Goal: Check status: Check status

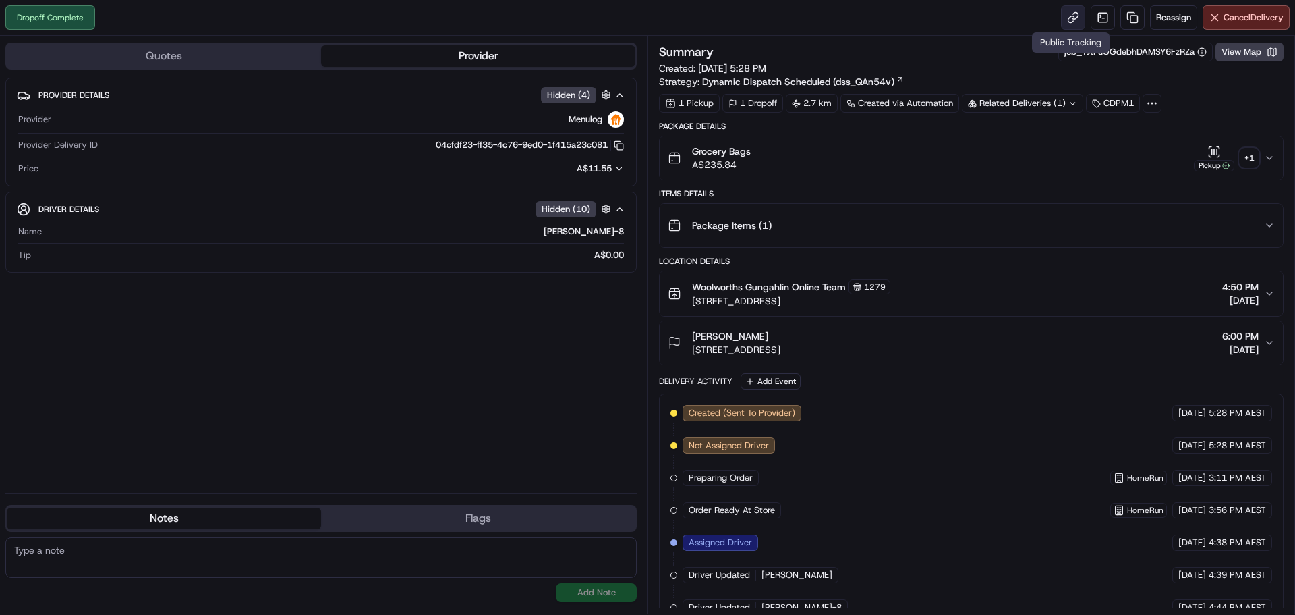
click at [1068, 14] on link at bounding box center [1073, 17] width 24 height 24
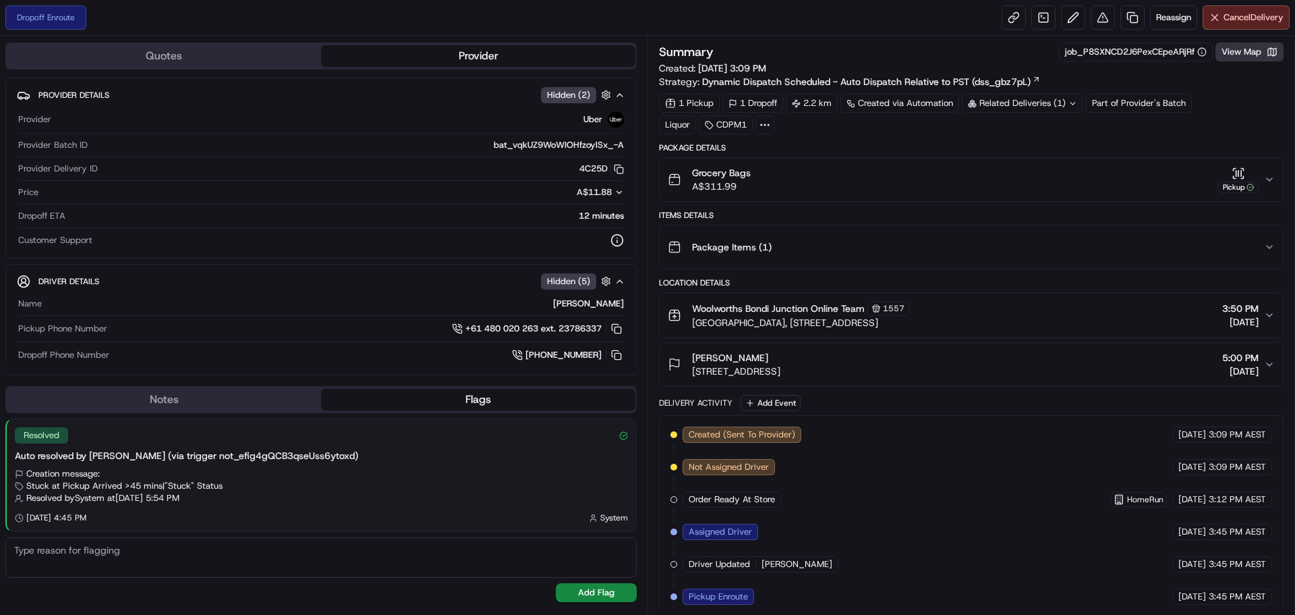
click at [1252, 56] on button "View Map" at bounding box center [1250, 52] width 68 height 19
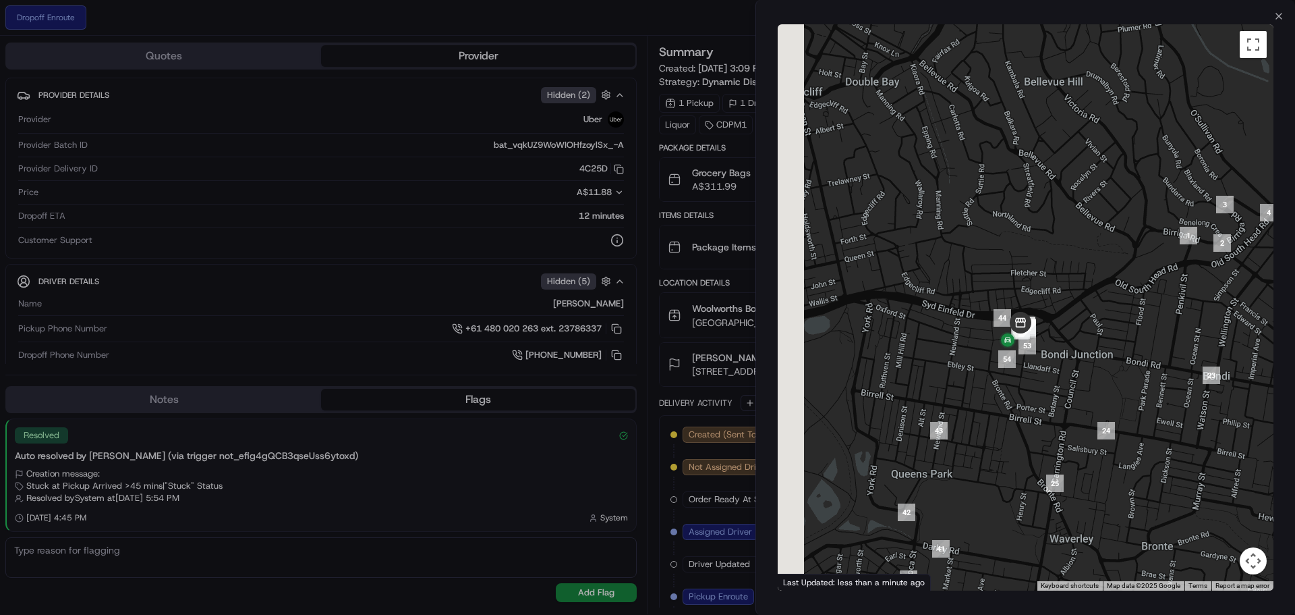
drag, startPoint x: 966, startPoint y: 376, endPoint x: 1097, endPoint y: 235, distance: 192.4
click at [1097, 235] on div at bounding box center [1026, 307] width 496 height 566
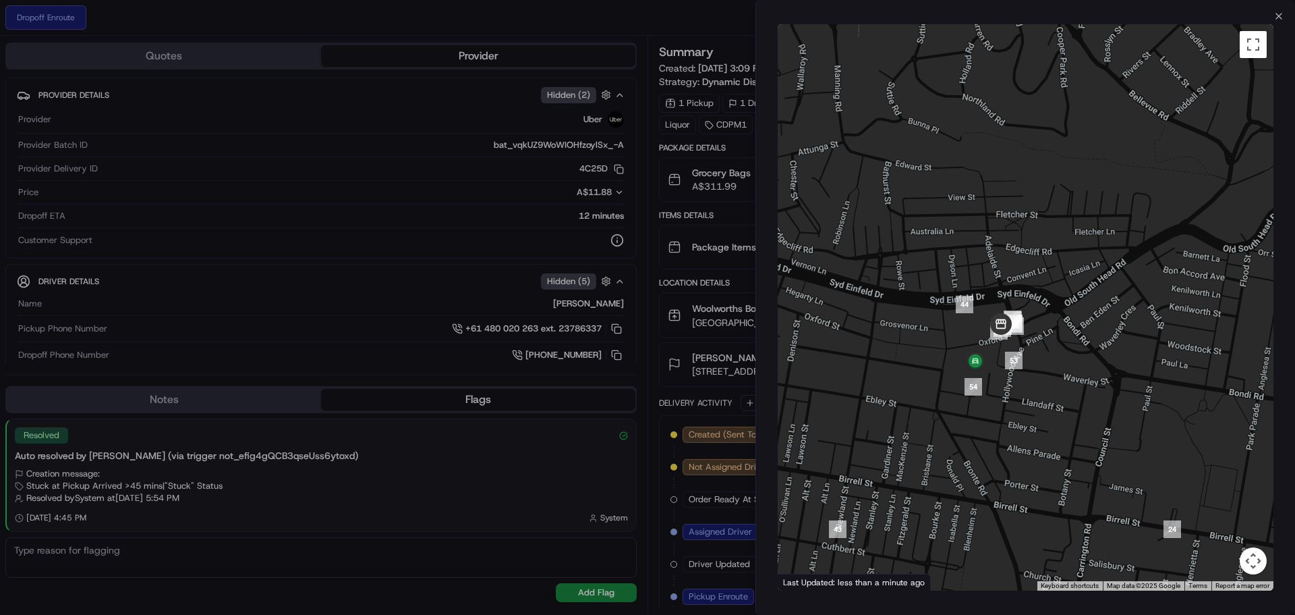
click at [1277, 7] on div "Close ← Move left → Move right ↑ Move up ↓ Move down + Zoom in - Zoom out Home …" at bounding box center [1026, 307] width 540 height 615
click at [304, 491] on div at bounding box center [647, 307] width 1295 height 615
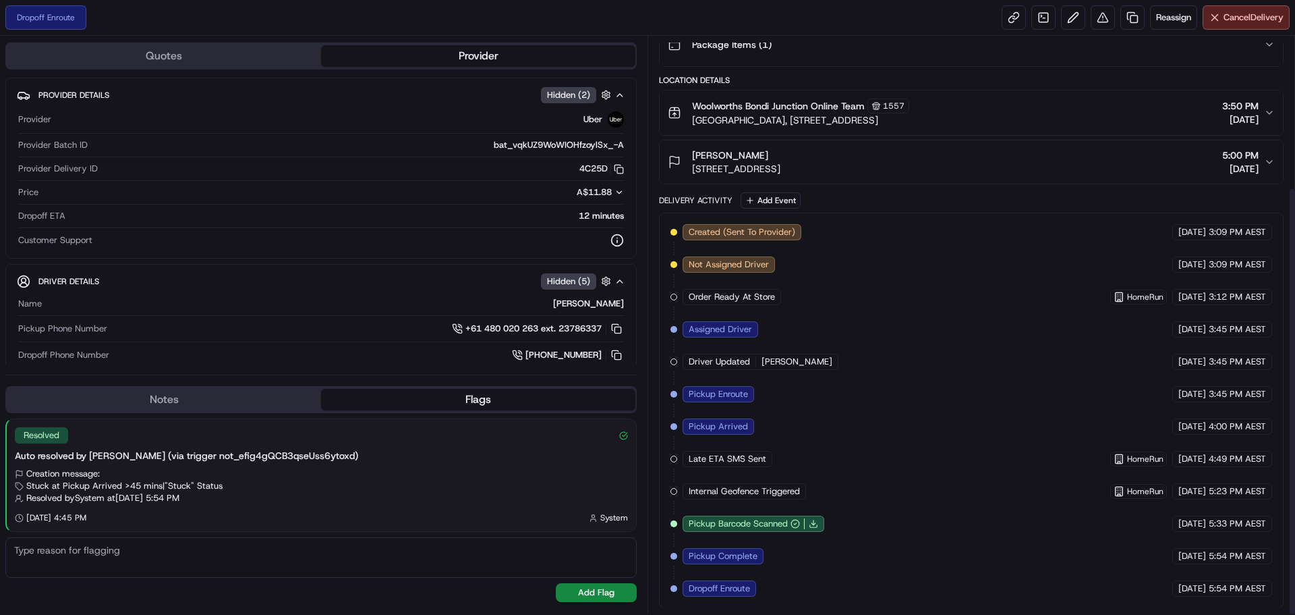
scroll to position [203, 0]
drag, startPoint x: 1236, startPoint y: 557, endPoint x: 1207, endPoint y: 561, distance: 29.3
click at [1207, 561] on div "[DATE] 5:54 PM AEST" at bounding box center [1222, 555] width 100 height 16
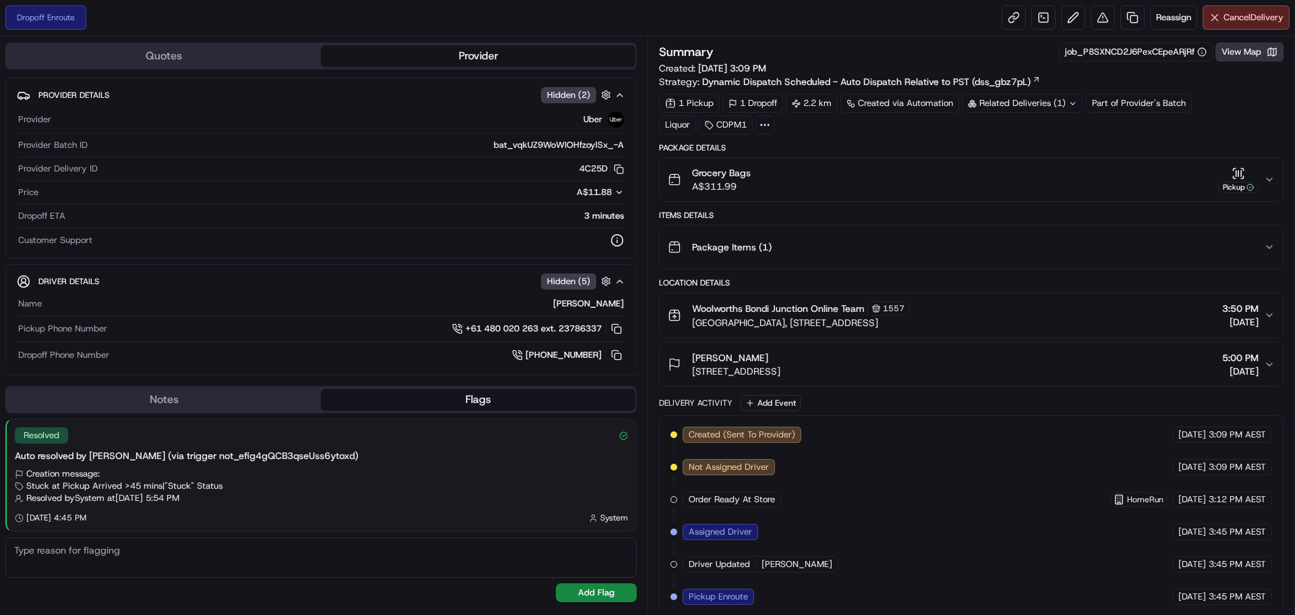
click at [1255, 53] on button "View Map" at bounding box center [1250, 52] width 68 height 19
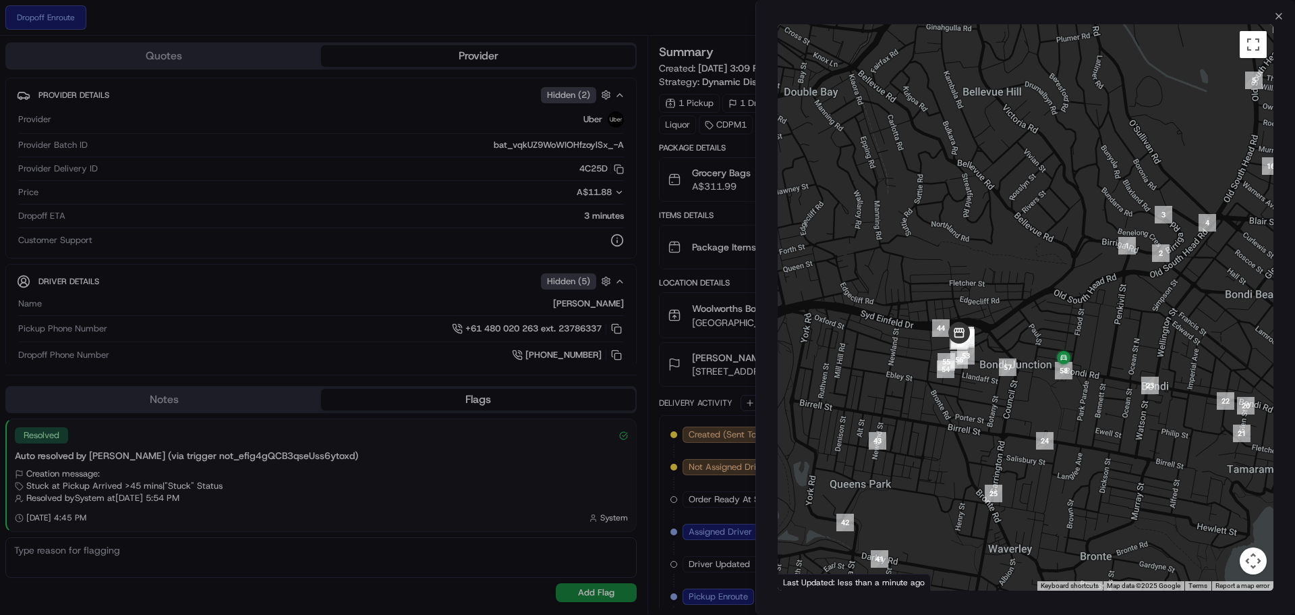
drag, startPoint x: 1034, startPoint y: 333, endPoint x: 1067, endPoint y: 308, distance: 41.4
click at [1067, 308] on div at bounding box center [1026, 307] width 496 height 566
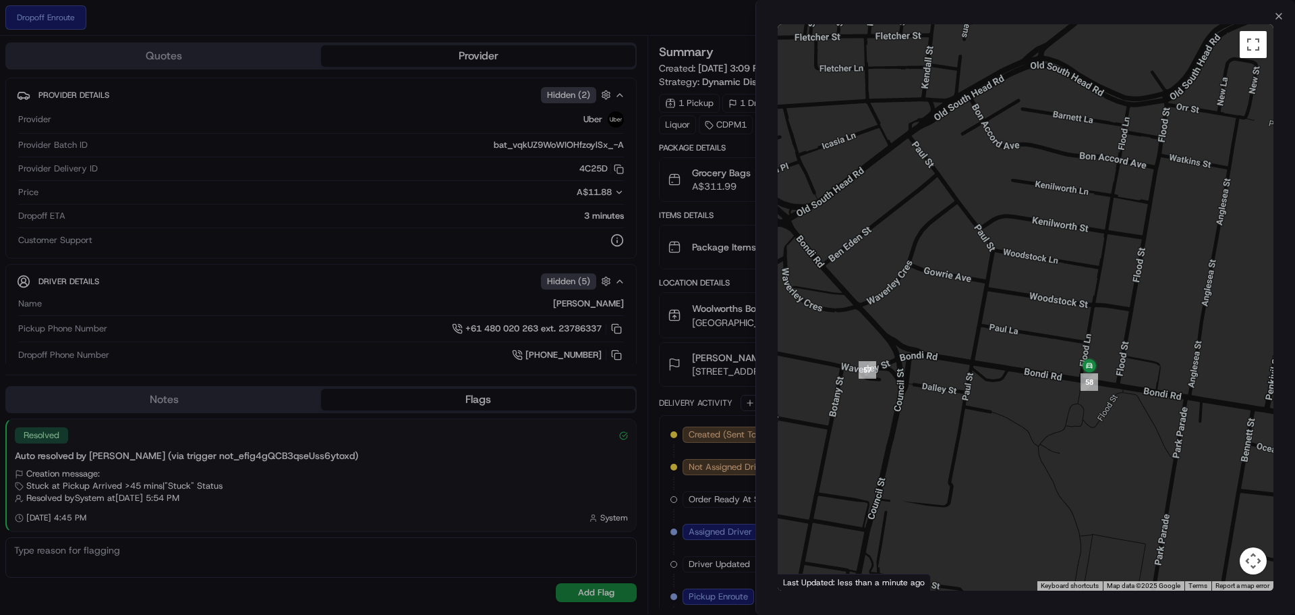
drag, startPoint x: 1105, startPoint y: 341, endPoint x: 1123, endPoint y: 272, distance: 71.2
click at [1123, 272] on div at bounding box center [1026, 307] width 496 height 566
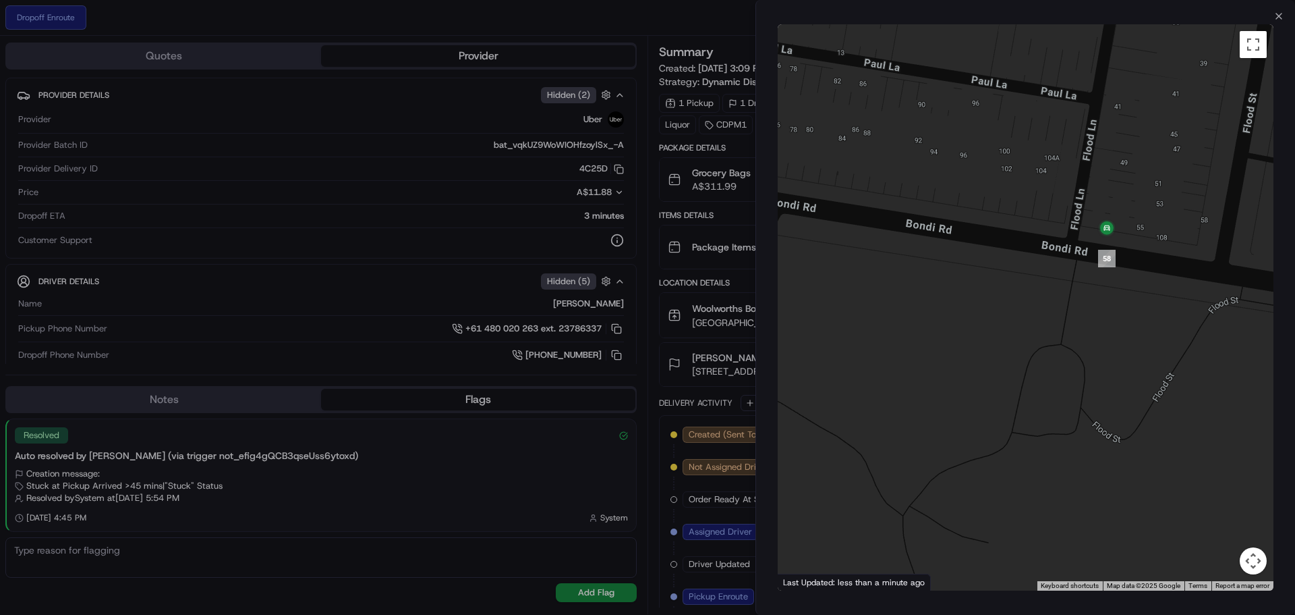
drag, startPoint x: 1126, startPoint y: 322, endPoint x: 1137, endPoint y: 310, distance: 16.2
click at [1137, 310] on div at bounding box center [1026, 307] width 496 height 566
